Goal: Task Accomplishment & Management: Manage account settings

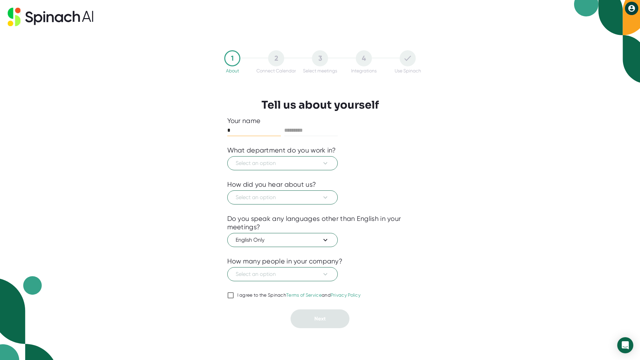
type input "*******"
type input "*****"
click at [329, 164] on icon at bounding box center [325, 163] width 8 height 8
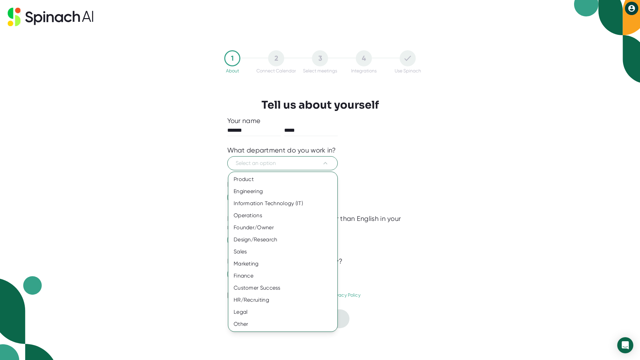
click at [266, 273] on div "Finance" at bounding box center [282, 276] width 109 height 12
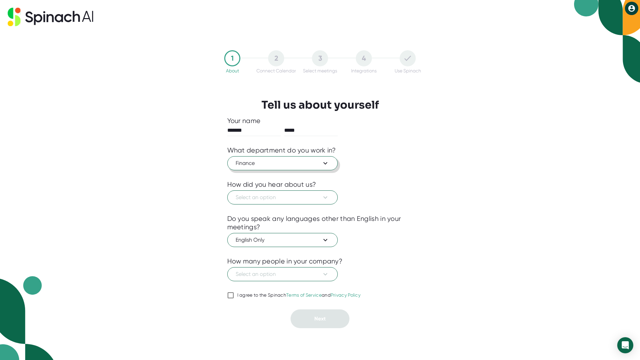
click at [328, 162] on icon at bounding box center [325, 163] width 8 height 8
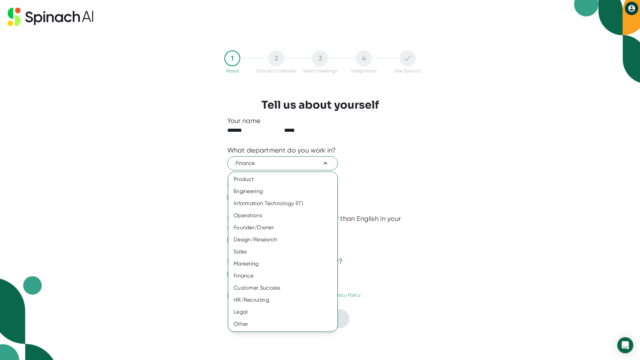
click at [258, 264] on div "Marketing" at bounding box center [282, 264] width 109 height 12
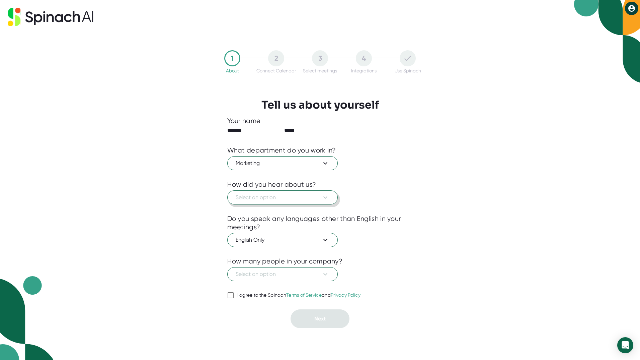
click at [327, 199] on icon at bounding box center [325, 197] width 8 height 8
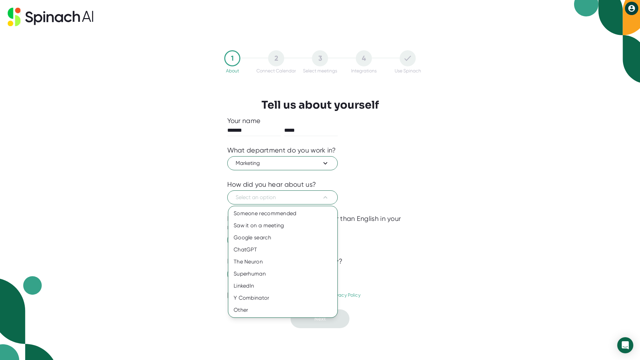
click at [280, 214] on div "Someone recommended" at bounding box center [282, 213] width 109 height 12
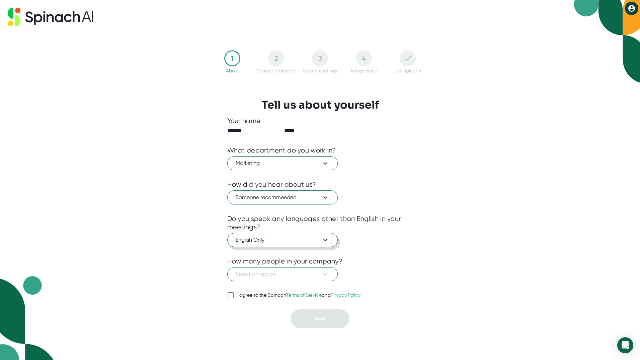
click at [325, 239] on icon at bounding box center [325, 240] width 8 height 8
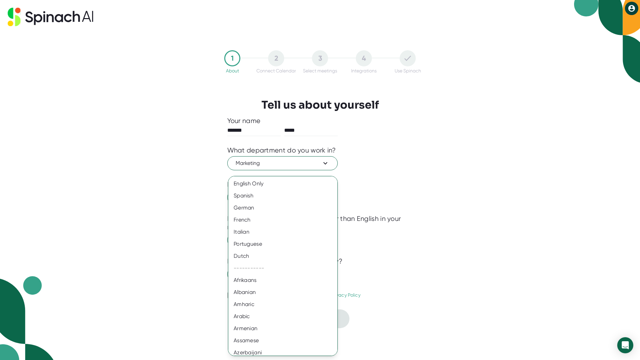
click at [432, 236] on div at bounding box center [320, 180] width 640 height 360
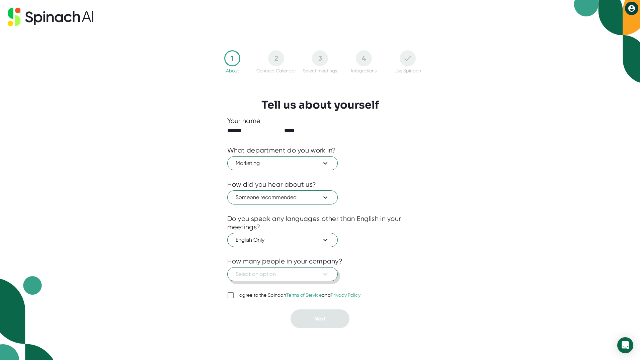
click at [327, 274] on icon at bounding box center [326, 274] width 4 height 2
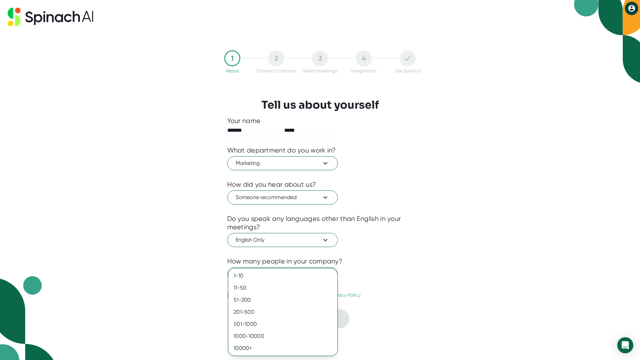
click at [262, 324] on div "501-1000" at bounding box center [282, 324] width 109 height 12
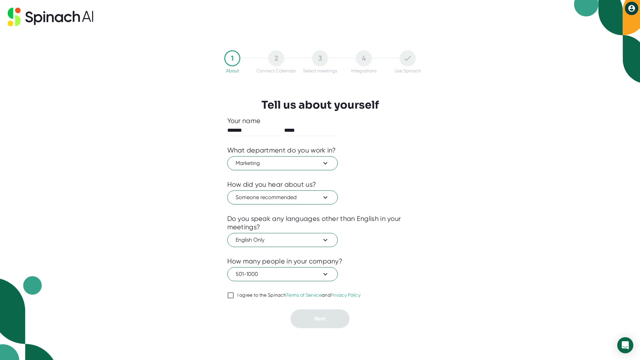
click at [231, 293] on input "I agree to the Spinach Terms of Service and Privacy Policy" at bounding box center [230, 295] width 7 height 8
checkbox input "true"
click at [337, 318] on button "Next" at bounding box center [320, 318] width 59 height 19
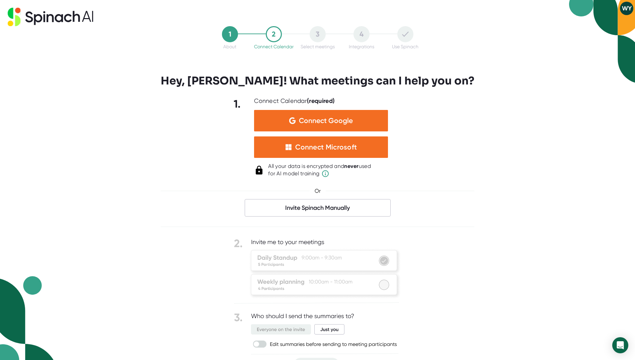
click at [311, 146] on div "Connect Microsoft" at bounding box center [326, 147] width 62 height 9
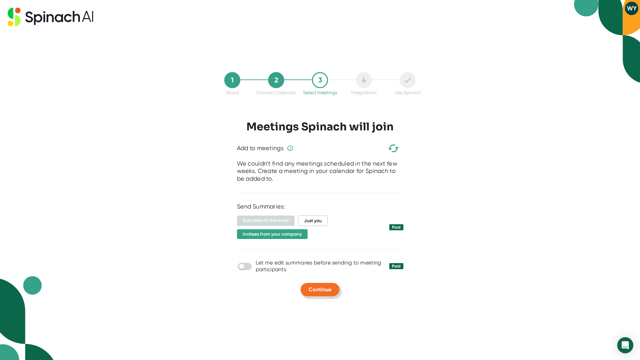
click at [322, 289] on span "Continue" at bounding box center [320, 289] width 23 height 6
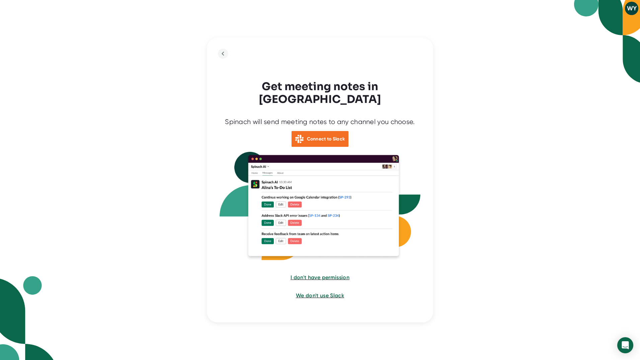
click at [323, 292] on span "We don't use Slack" at bounding box center [320, 295] width 48 height 6
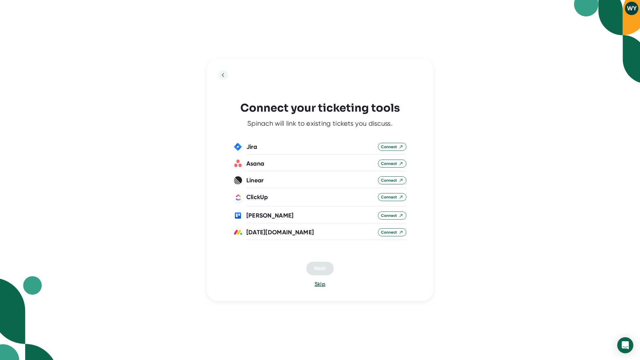
click at [320, 284] on span "Skip" at bounding box center [320, 284] width 11 height 6
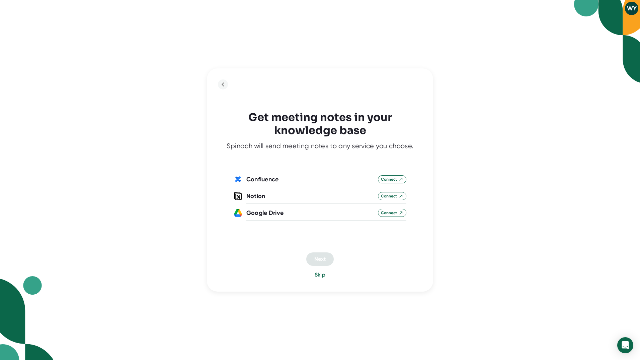
click at [321, 276] on span "Skip" at bounding box center [320, 274] width 11 height 6
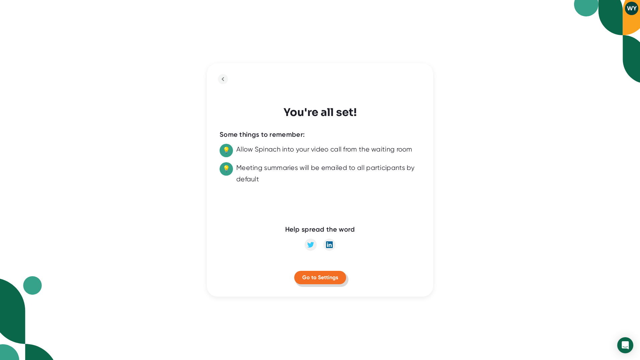
click at [320, 277] on span "Go to Settings" at bounding box center [320, 277] width 36 height 6
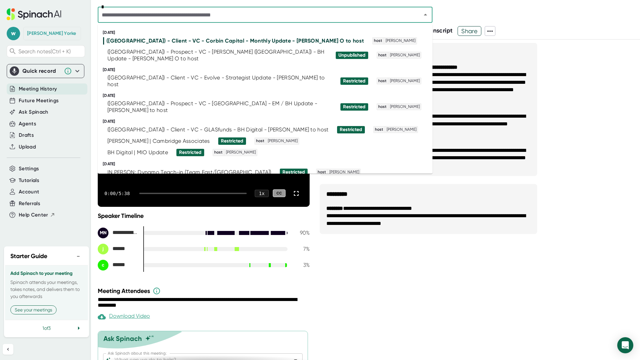
click at [237, 14] on input "text" at bounding box center [255, 14] width 311 height 9
click at [450, 289] on div "**********" at bounding box center [480, 200] width 320 height 320
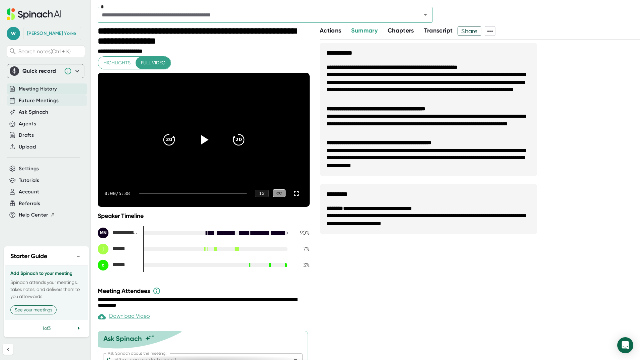
click at [42, 99] on span "Future Meetings" at bounding box center [39, 101] width 40 height 8
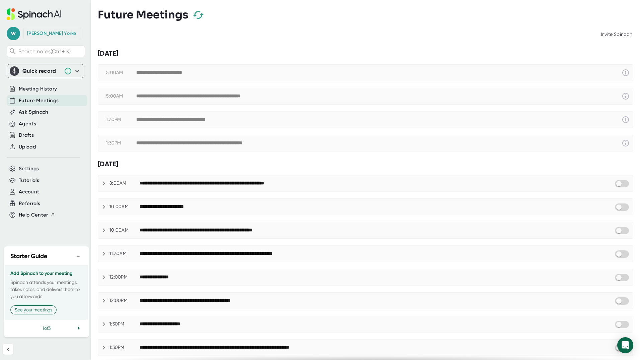
click at [233, 116] on div "**********" at bounding box center [379, 120] width 486 height 8
click at [46, 88] on span "Meeting History" at bounding box center [38, 89] width 38 height 8
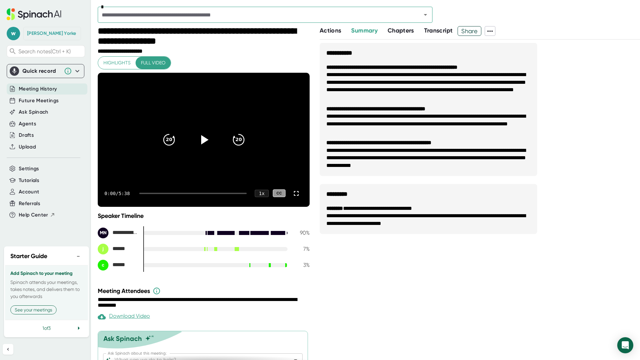
click at [233, 15] on input "text" at bounding box center [255, 14] width 311 height 9
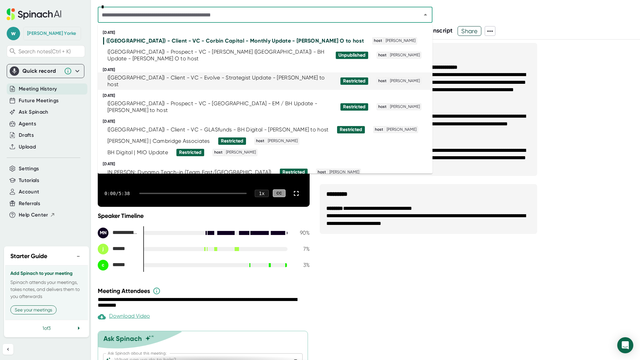
click at [195, 74] on div "([GEOGRAPHIC_DATA]) - Client - VC - Evolve - Strategist Update - [PERSON_NAME] …" at bounding box center [219, 80] width 225 height 13
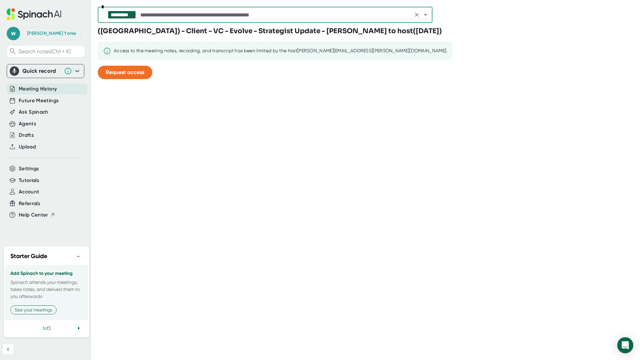
click at [417, 15] on icon "Clear" at bounding box center [417, 15] width 4 height 4
click at [44, 101] on span "Future Meetings" at bounding box center [39, 101] width 40 height 8
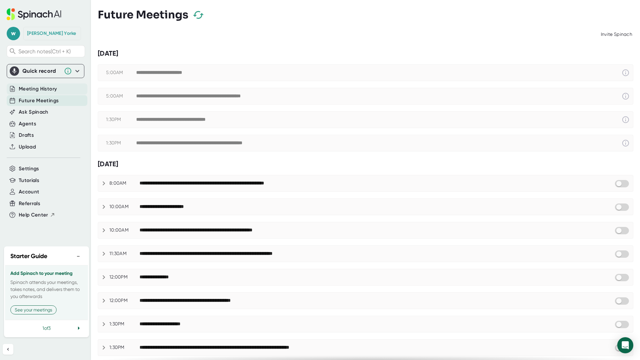
click at [44, 87] on span "Meeting History" at bounding box center [38, 89] width 38 height 8
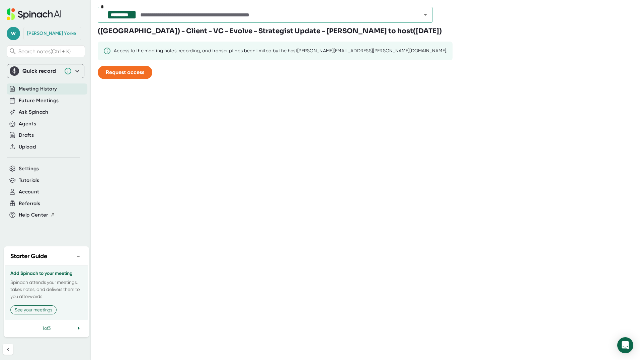
click at [407, 17] on input "text" at bounding box center [275, 14] width 272 height 9
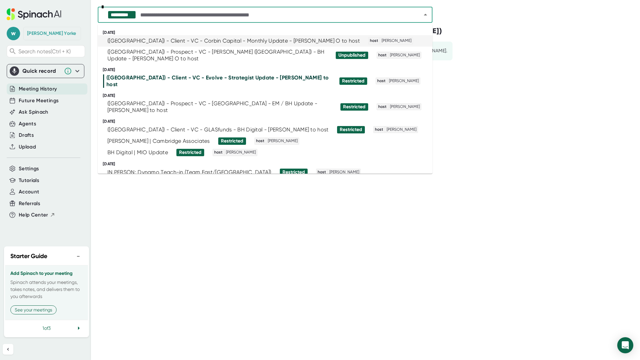
click at [207, 41] on div "([GEOGRAPHIC_DATA]) - Client - VC - Corbin Capital - Monthly Update - [PERSON_N…" at bounding box center [233, 41] width 253 height 7
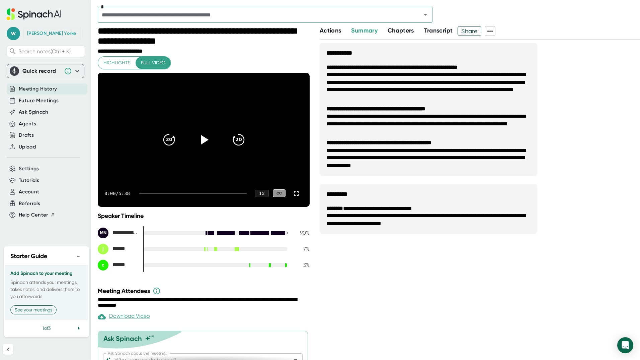
click at [201, 139] on icon at bounding box center [204, 139] width 7 height 9
click at [201, 139] on icon at bounding box center [204, 140] width 16 height 16
click at [438, 30] on span "Transcript" at bounding box center [438, 30] width 29 height 7
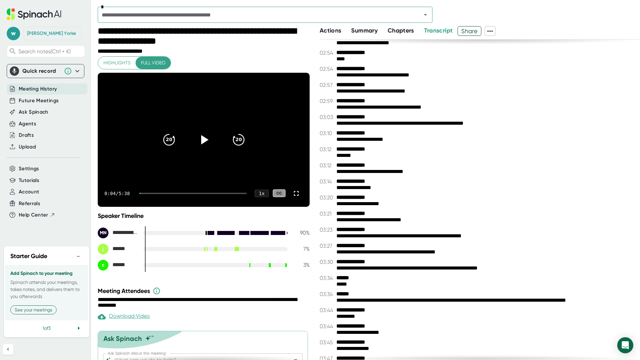
scroll to position [33, 0]
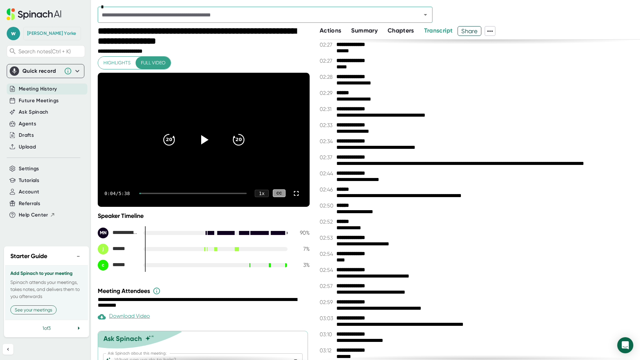
click at [333, 31] on span "Actions" at bounding box center [330, 30] width 21 height 7
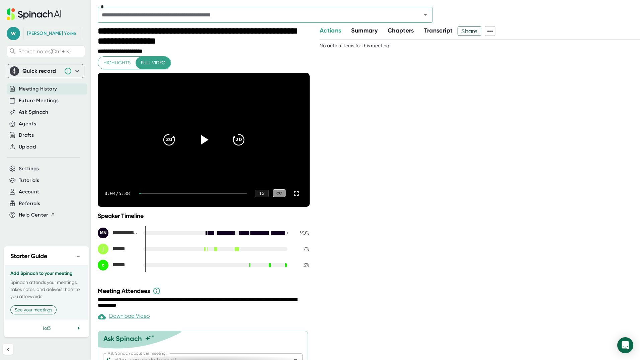
click at [47, 87] on span "Meeting History" at bounding box center [38, 89] width 38 height 8
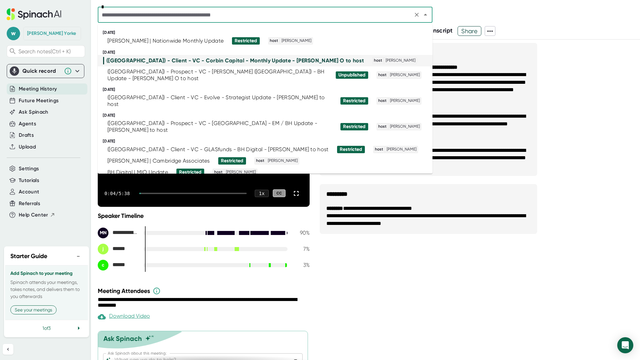
click at [253, 12] on input "text" at bounding box center [255, 14] width 311 height 9
click at [163, 42] on div "[PERSON_NAME] | Nationwide Monthly Update" at bounding box center [165, 41] width 116 height 7
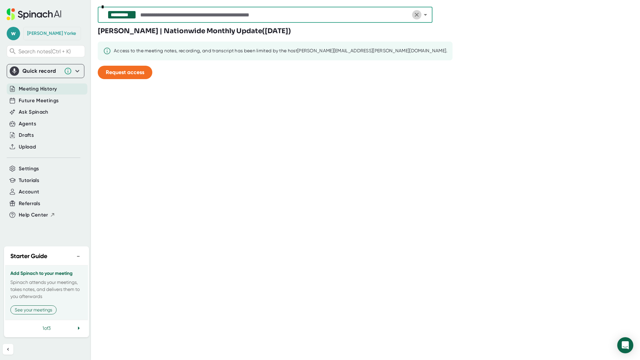
click at [415, 13] on icon "Clear" at bounding box center [417, 15] width 4 height 4
